Goal: Task Accomplishment & Management: Use online tool/utility

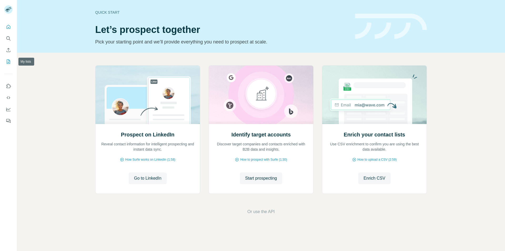
click at [12, 59] on button "My lists" at bounding box center [8, 61] width 8 height 9
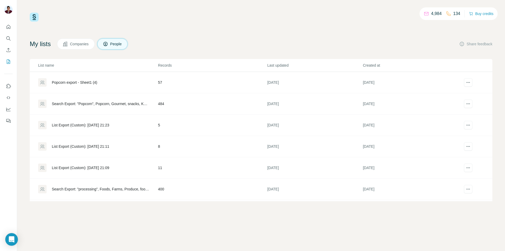
click at [97, 84] on div "Popcorn export - Sheet1 (4)" at bounding box center [75, 82] width 46 height 5
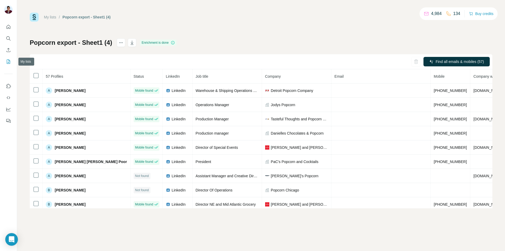
click at [8, 61] on icon "My lists" at bounding box center [8, 61] width 5 height 5
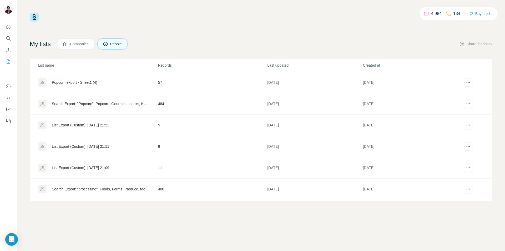
click at [180, 105] on td "484" at bounding box center [212, 103] width 109 height 21
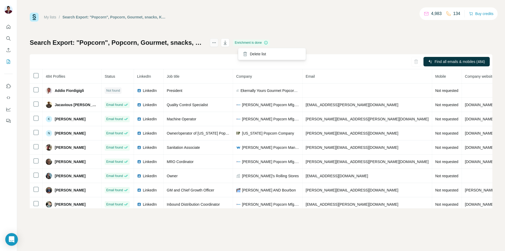
click at [219, 42] on button "actions" at bounding box center [214, 42] width 8 height 8
click at [156, 55] on div "Find all emails & mobiles (484)" at bounding box center [261, 61] width 463 height 15
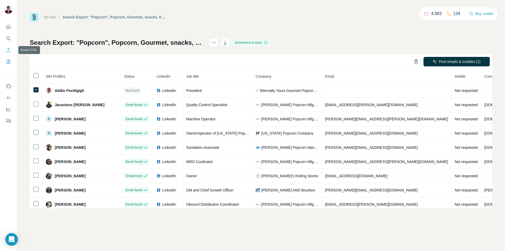
click at [11, 50] on icon "Enrich CSV" at bounding box center [8, 49] width 5 height 5
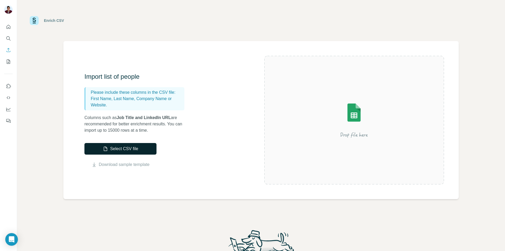
click at [125, 143] on button "Select CSV file" at bounding box center [121, 149] width 72 height 12
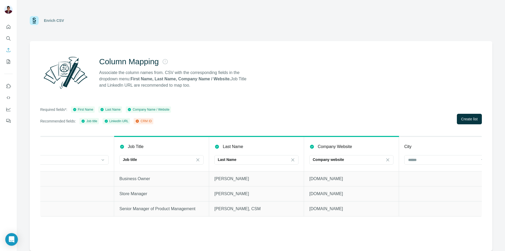
scroll to position [0, 30]
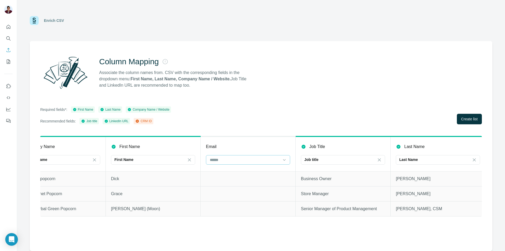
click at [244, 156] on div at bounding box center [245, 159] width 71 height 9
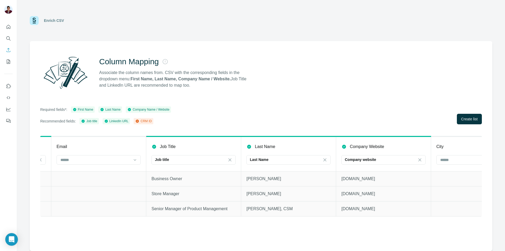
scroll to position [0, 0]
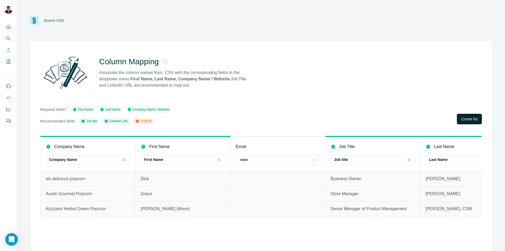
click at [468, 123] on button "Create list" at bounding box center [469, 119] width 25 height 11
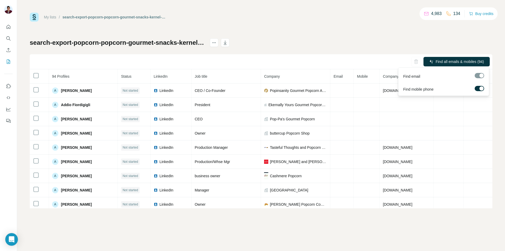
click at [451, 63] on span "Find all emails & mobiles (94)" at bounding box center [460, 61] width 48 height 5
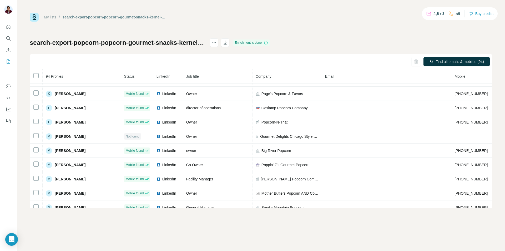
scroll to position [609, 0]
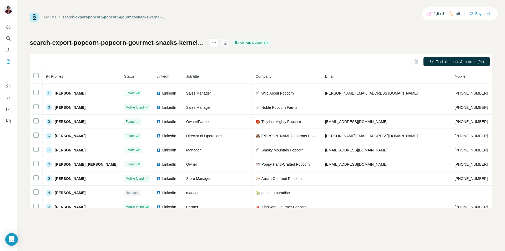
click at [230, 39] on button "button" at bounding box center [225, 42] width 8 height 8
click at [10, 61] on icon "My lists" at bounding box center [8, 61] width 5 height 5
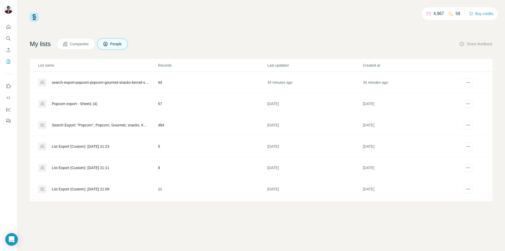
click at [354, 229] on div "4,967 59 Buy credits My lists Companies People Share feedback List name Records…" at bounding box center [261, 125] width 488 height 251
click at [354, 216] on div "4,967 59 Buy credits My lists Companies People Share feedback List name Records…" at bounding box center [261, 125] width 488 height 251
click at [398, 240] on div "4,967 59 Buy credits My lists Companies People Share feedback List name Records…" at bounding box center [261, 125] width 488 height 251
